Goal: Download file/media

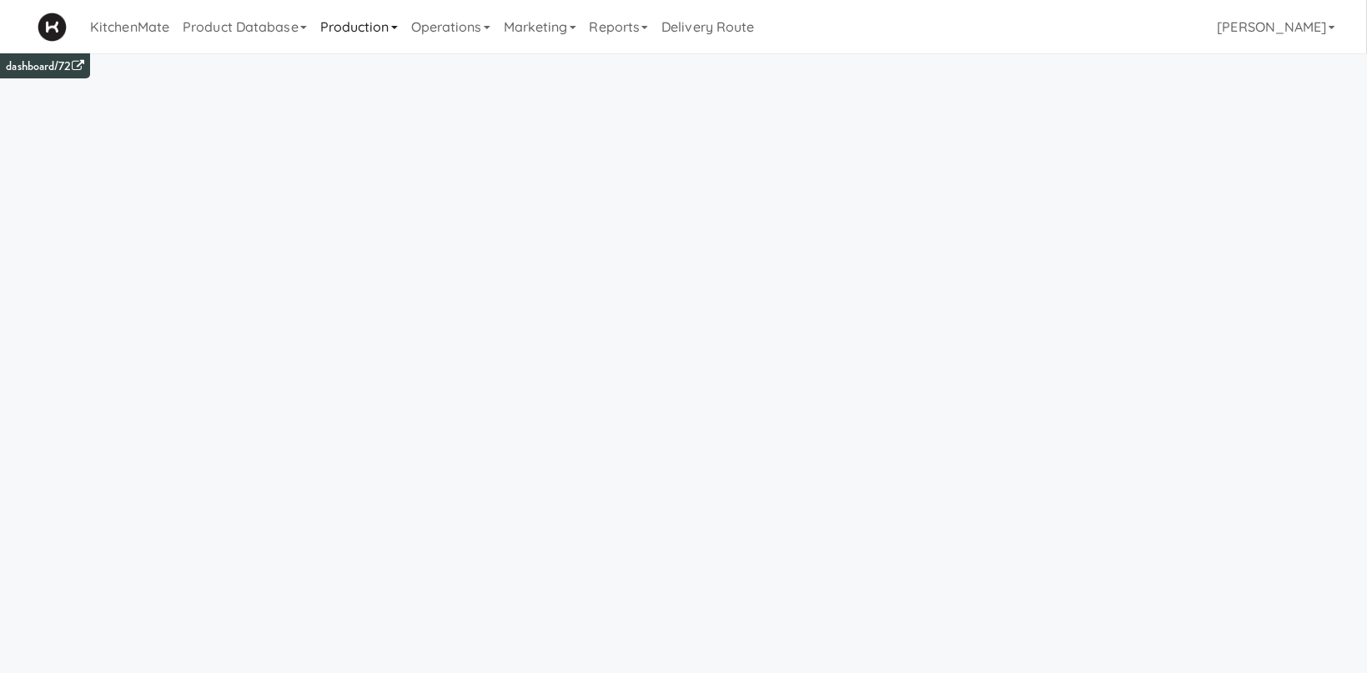
click at [377, 25] on link "Production" at bounding box center [359, 26] width 91 height 53
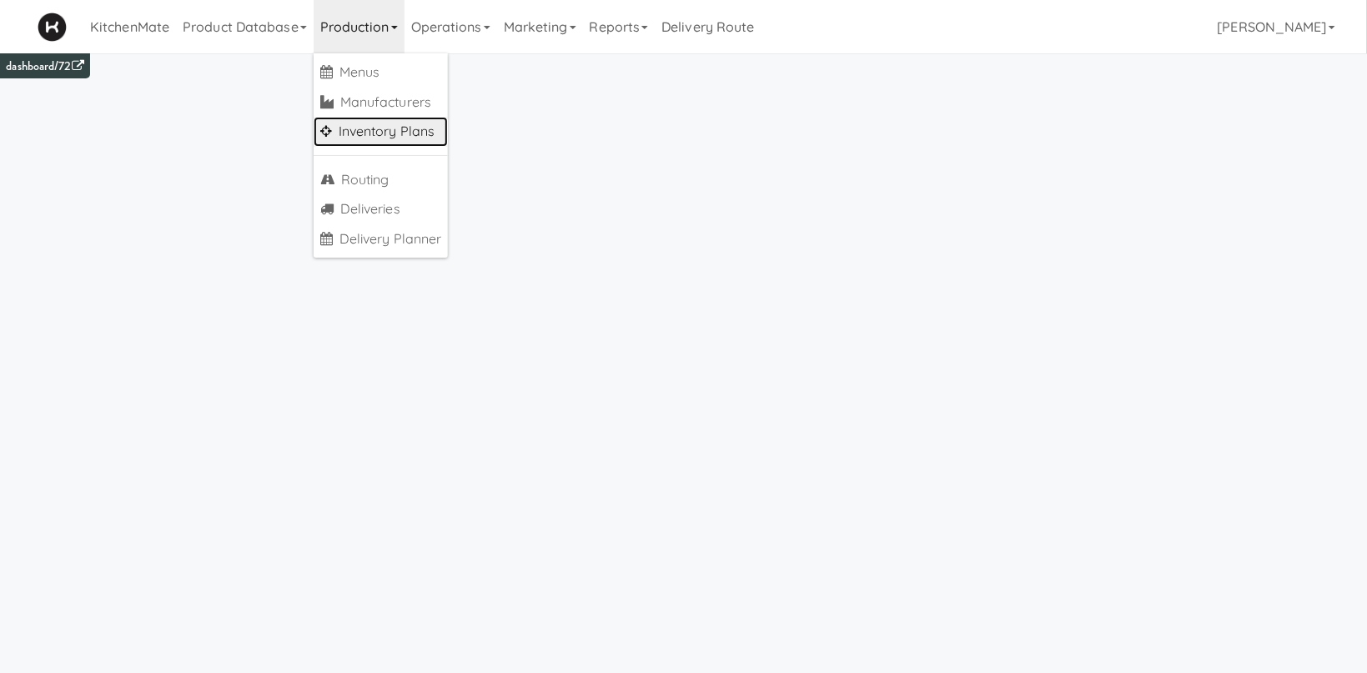
click at [381, 133] on link "Inventory Plans" at bounding box center [381, 132] width 135 height 30
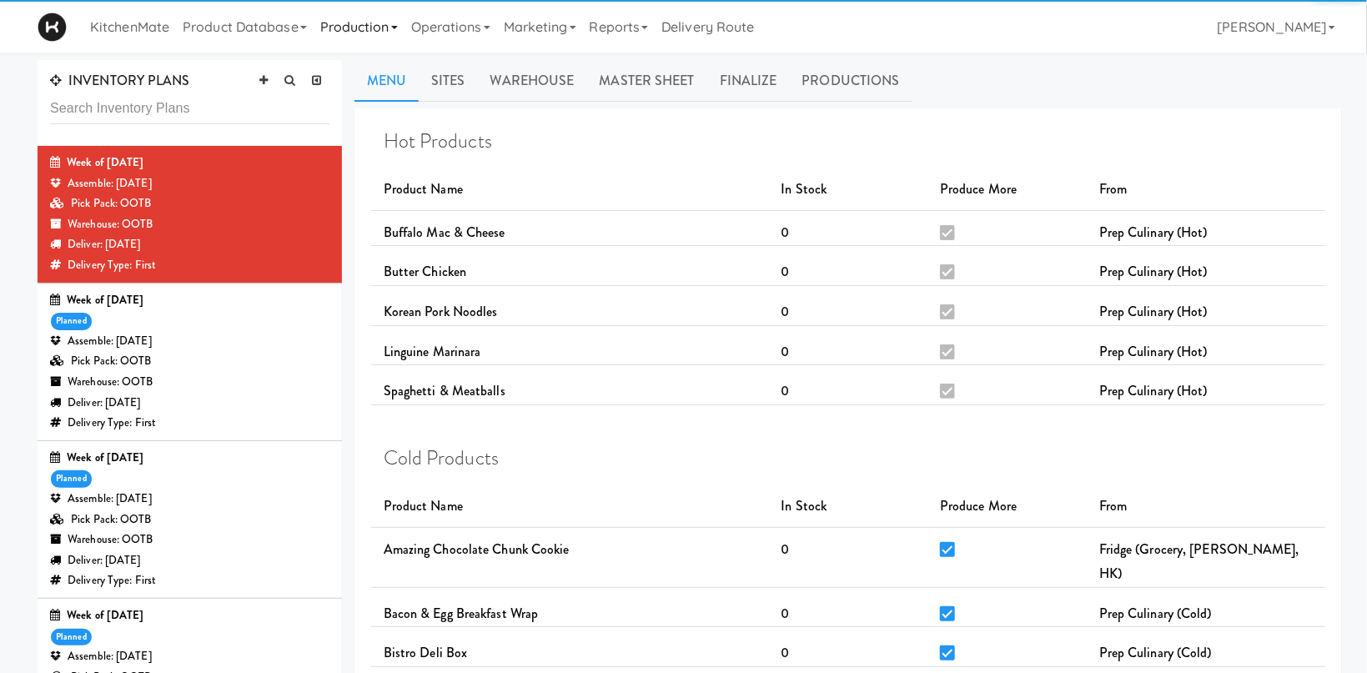
click at [439, 36] on link "Operations" at bounding box center [451, 26] width 93 height 53
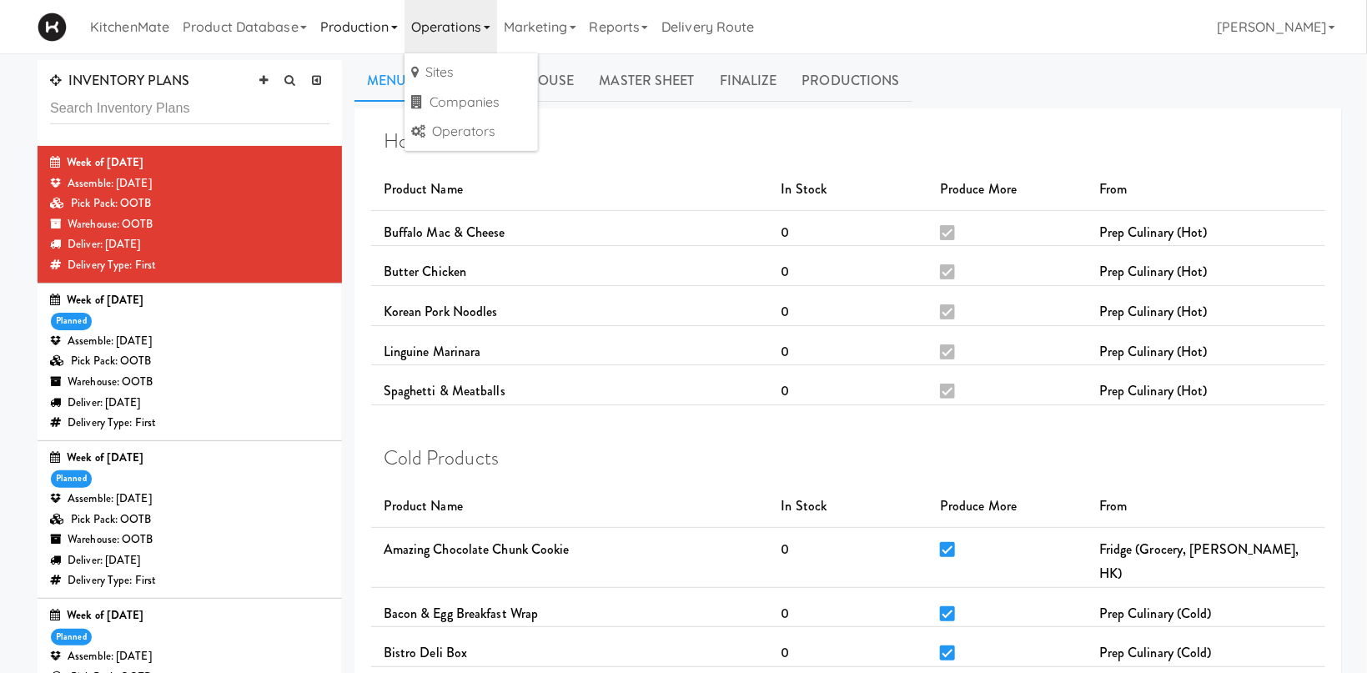
click at [402, 34] on link "Production" at bounding box center [359, 26] width 91 height 53
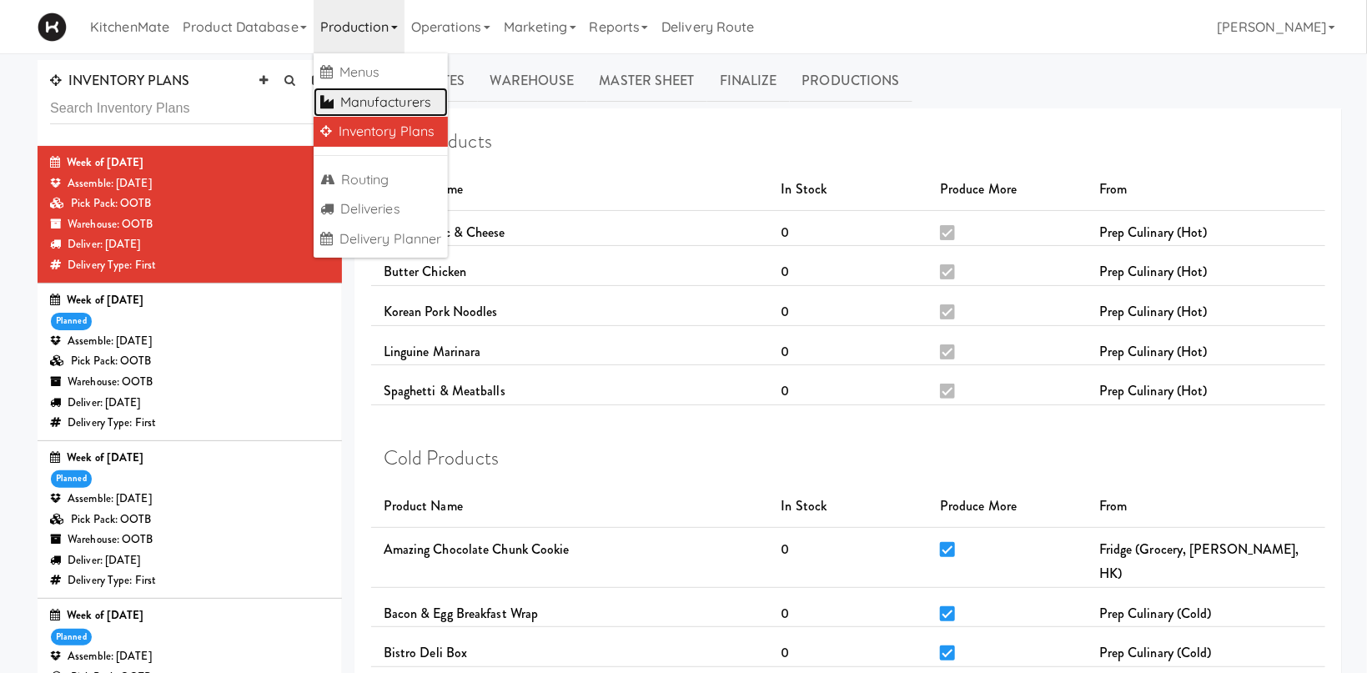
click at [402, 102] on link "Manufacturers" at bounding box center [381, 103] width 135 height 30
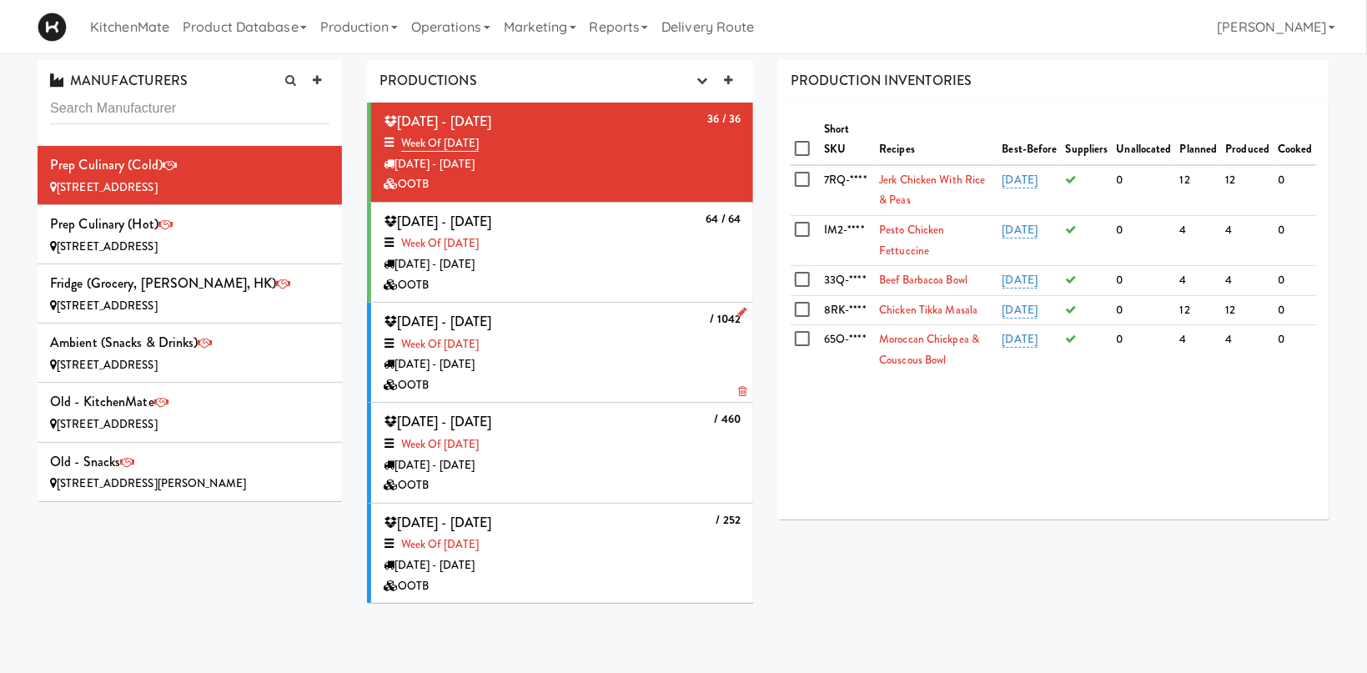
click at [596, 338] on div "Week of [DATE]" at bounding box center [562, 345] width 357 height 21
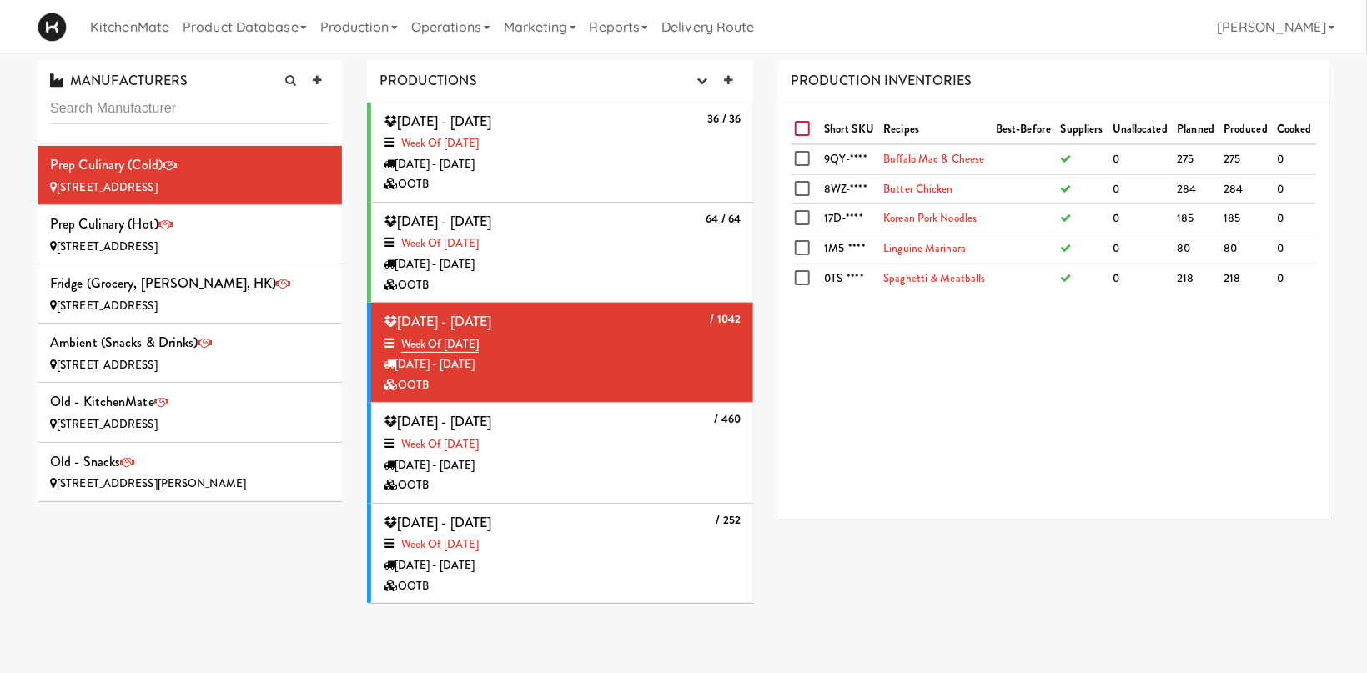
click at [804, 132] on input "checkbox" at bounding box center [804, 129] width 19 height 13
checkbox input "true"
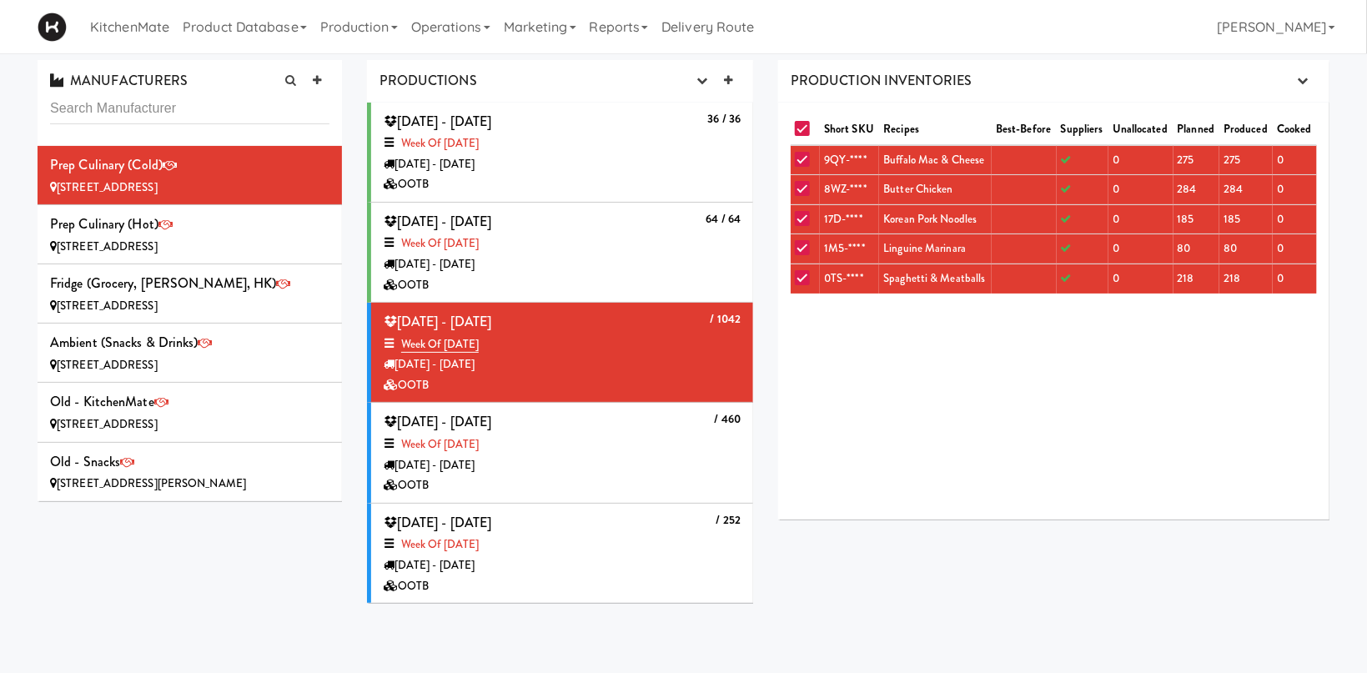
checkbox input "true"
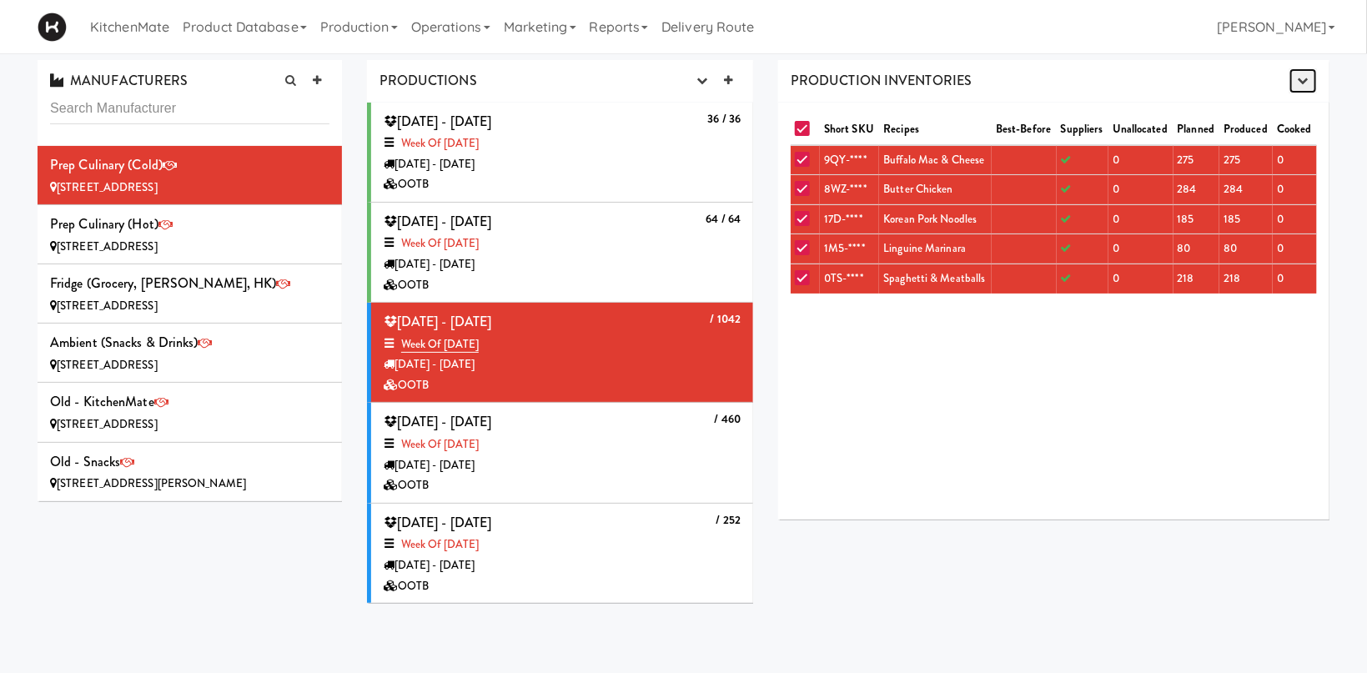
click at [1306, 80] on icon "button" at bounding box center [1303, 80] width 11 height 11
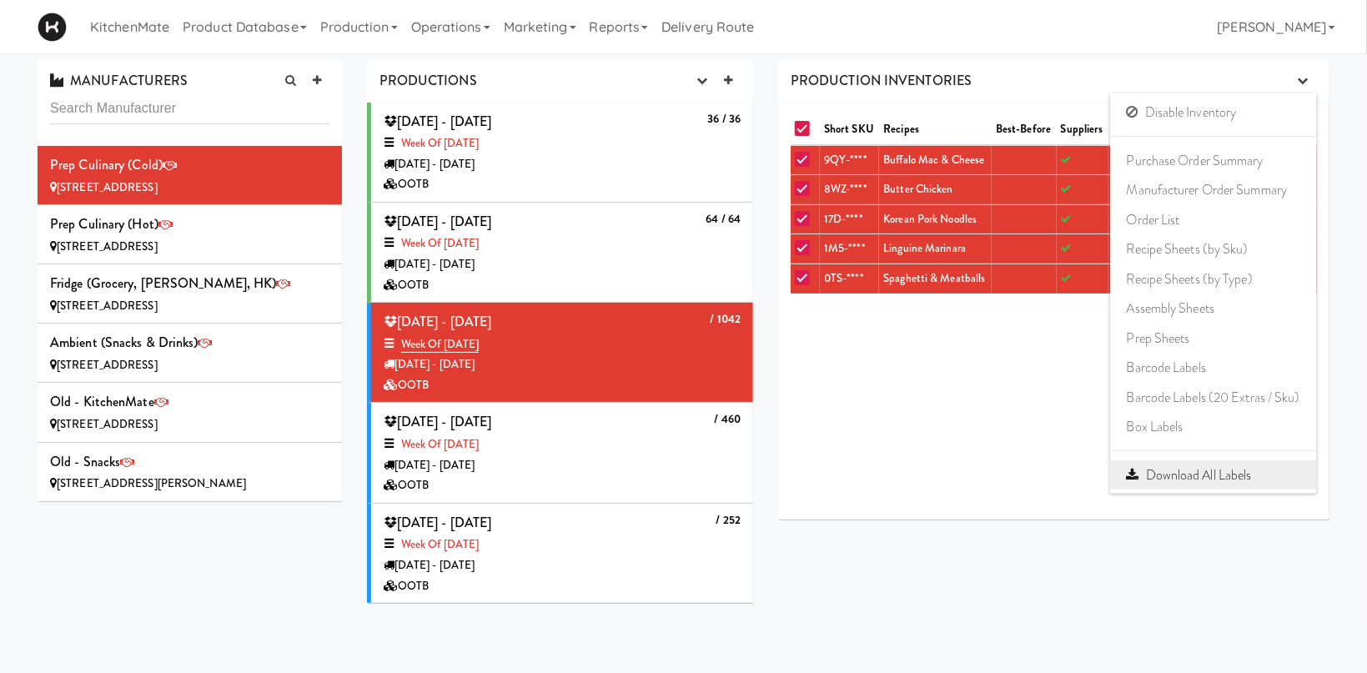
click at [1152, 481] on link "Download All Labels" at bounding box center [1213, 475] width 207 height 30
